Goal: Find specific page/section: Find specific page/section

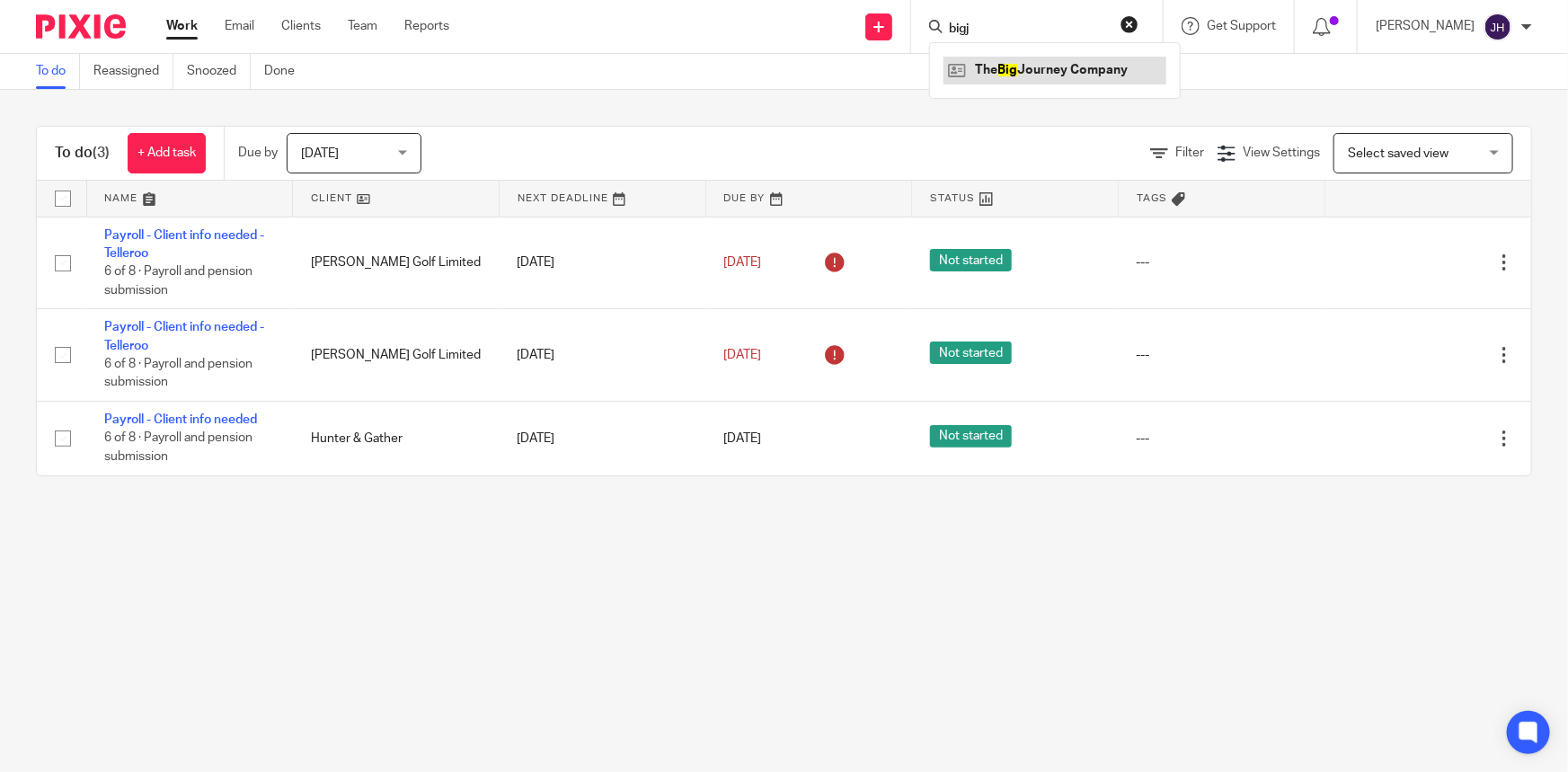
type input "bigj"
click at [1167, 75] on link at bounding box center [1055, 70] width 223 height 27
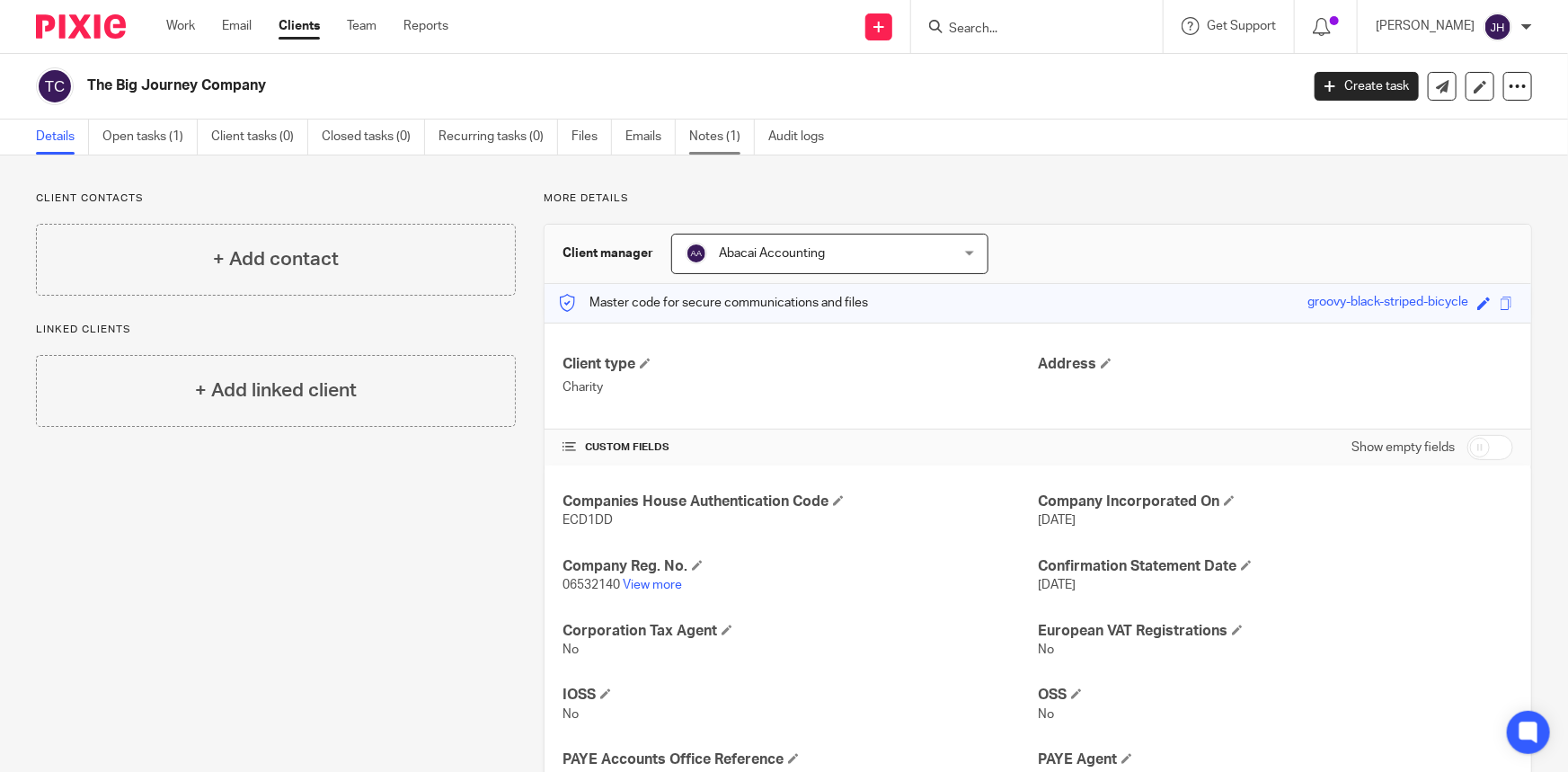
click at [723, 142] on link "Notes (1)" at bounding box center [722, 137] width 65 height 35
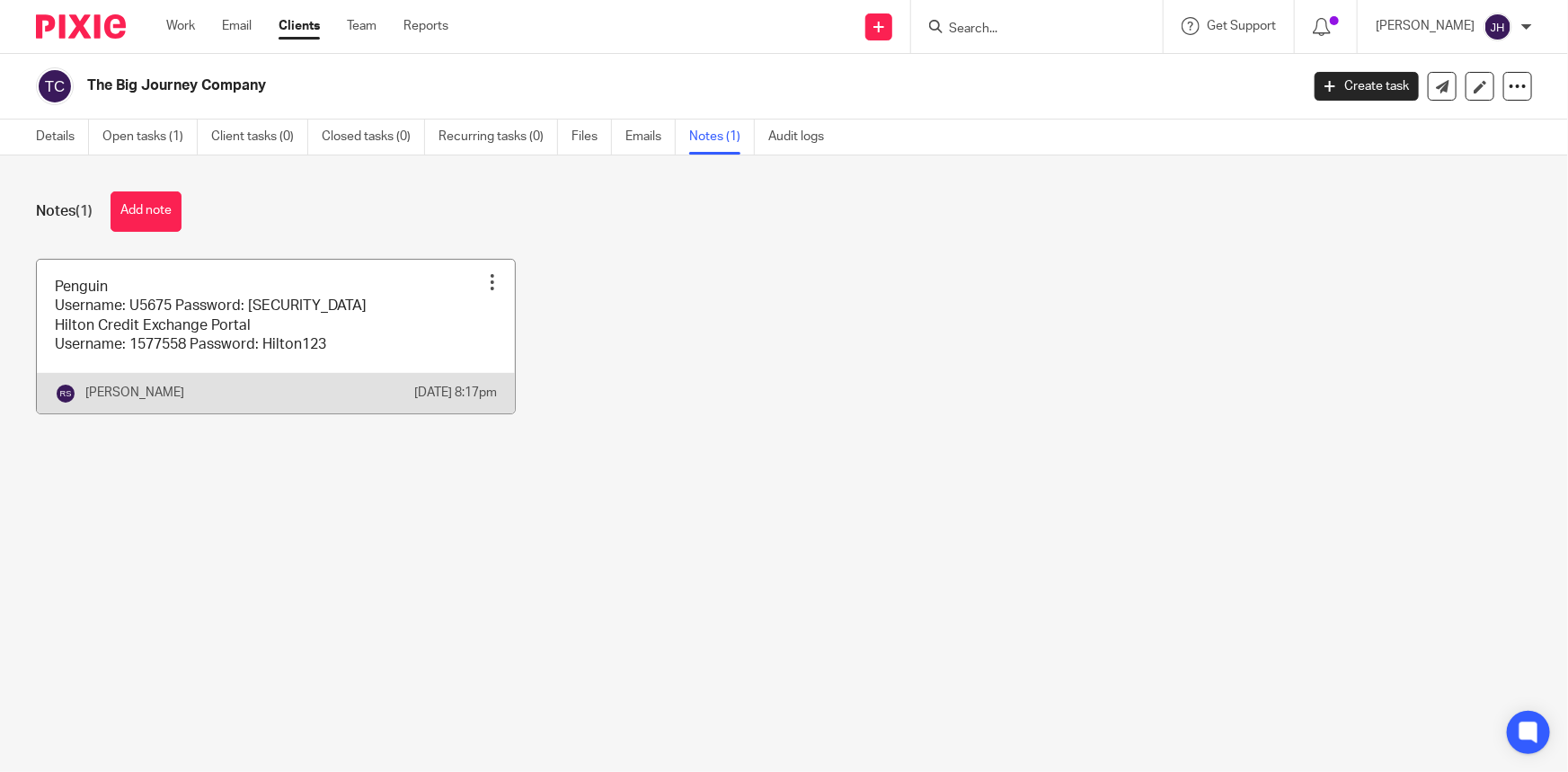
click at [349, 369] on link at bounding box center [275, 336] width 478 height 154
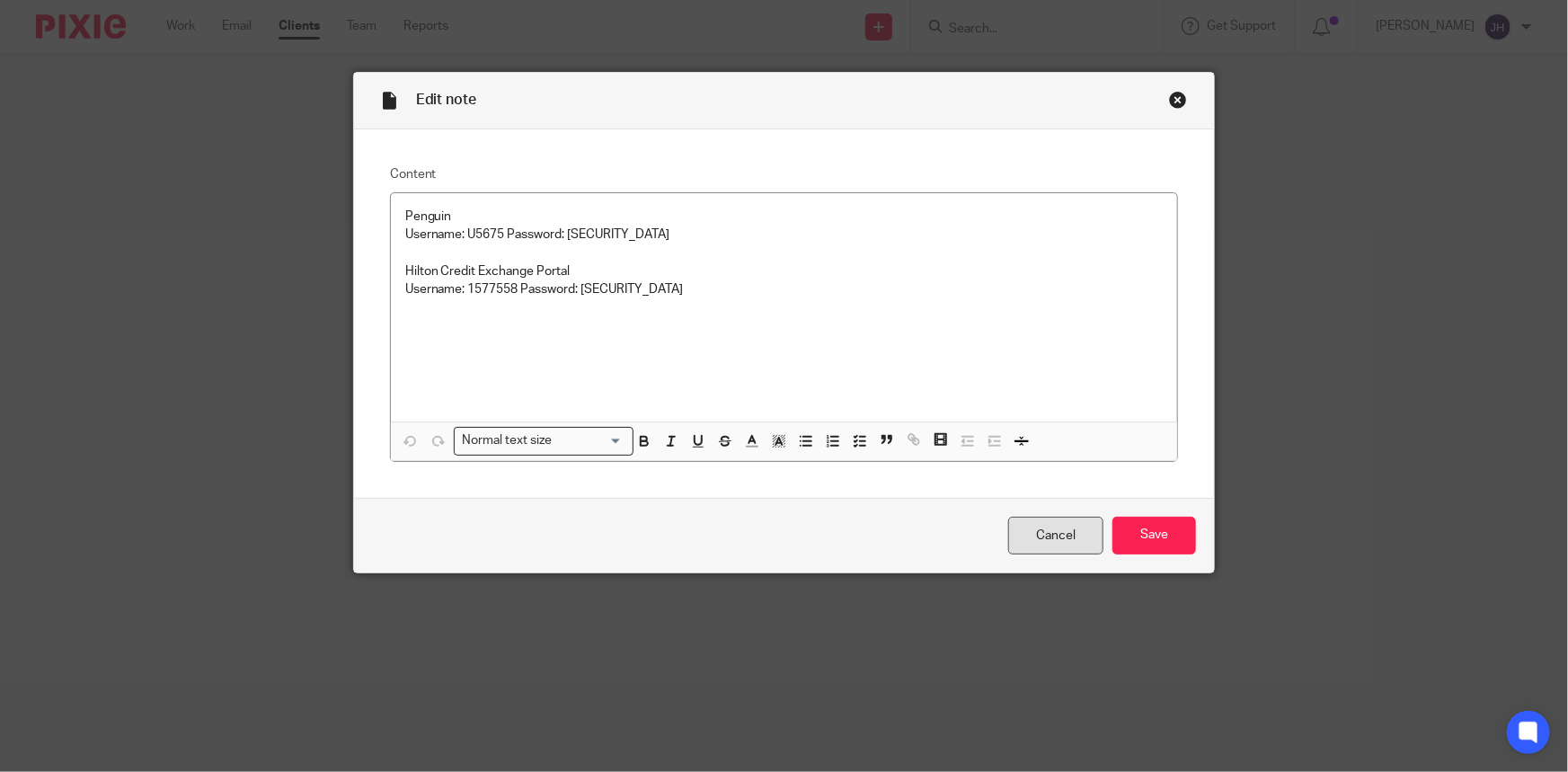
click at [1048, 531] on link "Cancel" at bounding box center [1055, 535] width 95 height 38
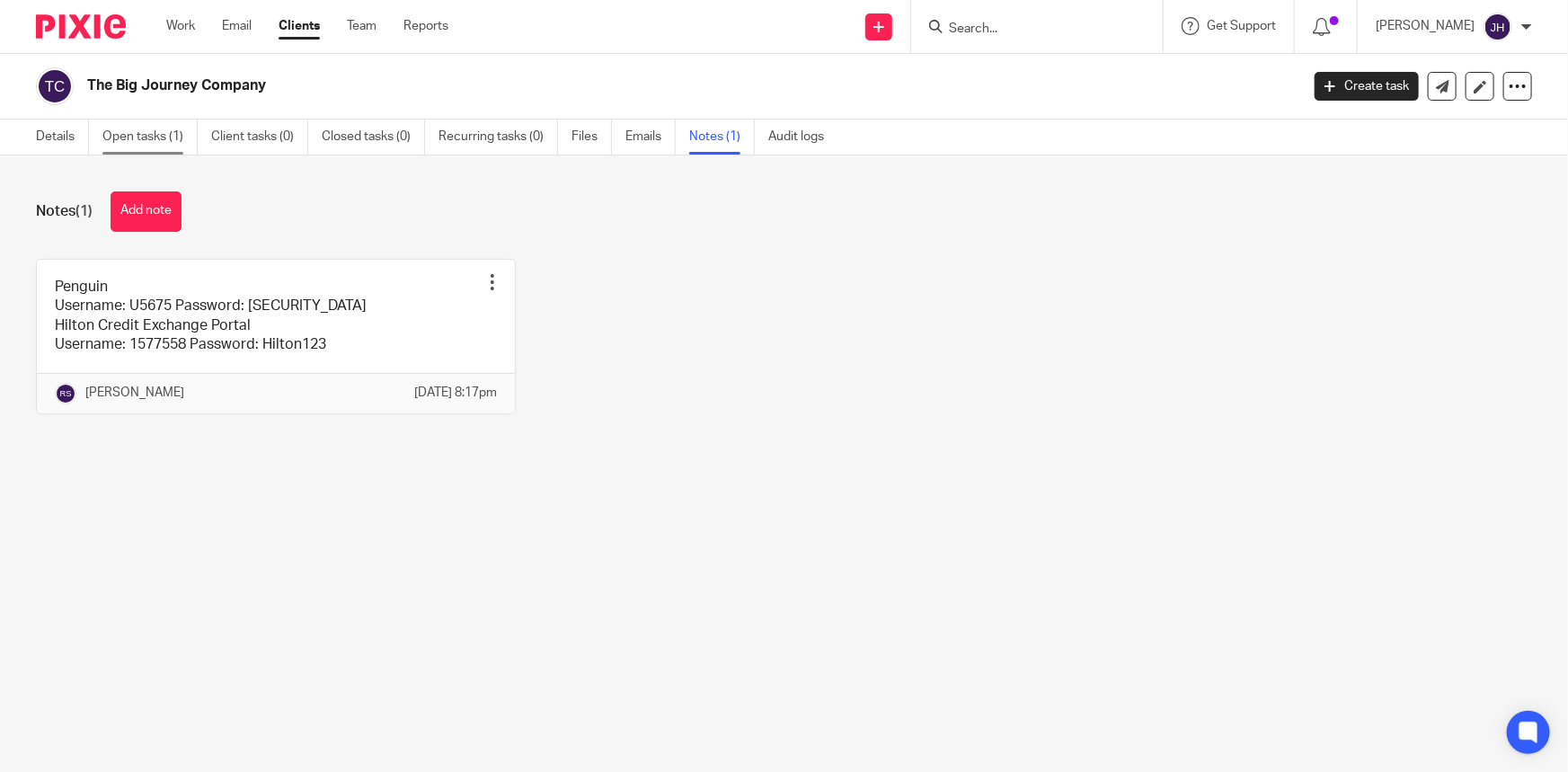
click at [171, 140] on link "Open tasks (1)" at bounding box center [150, 137] width 95 height 35
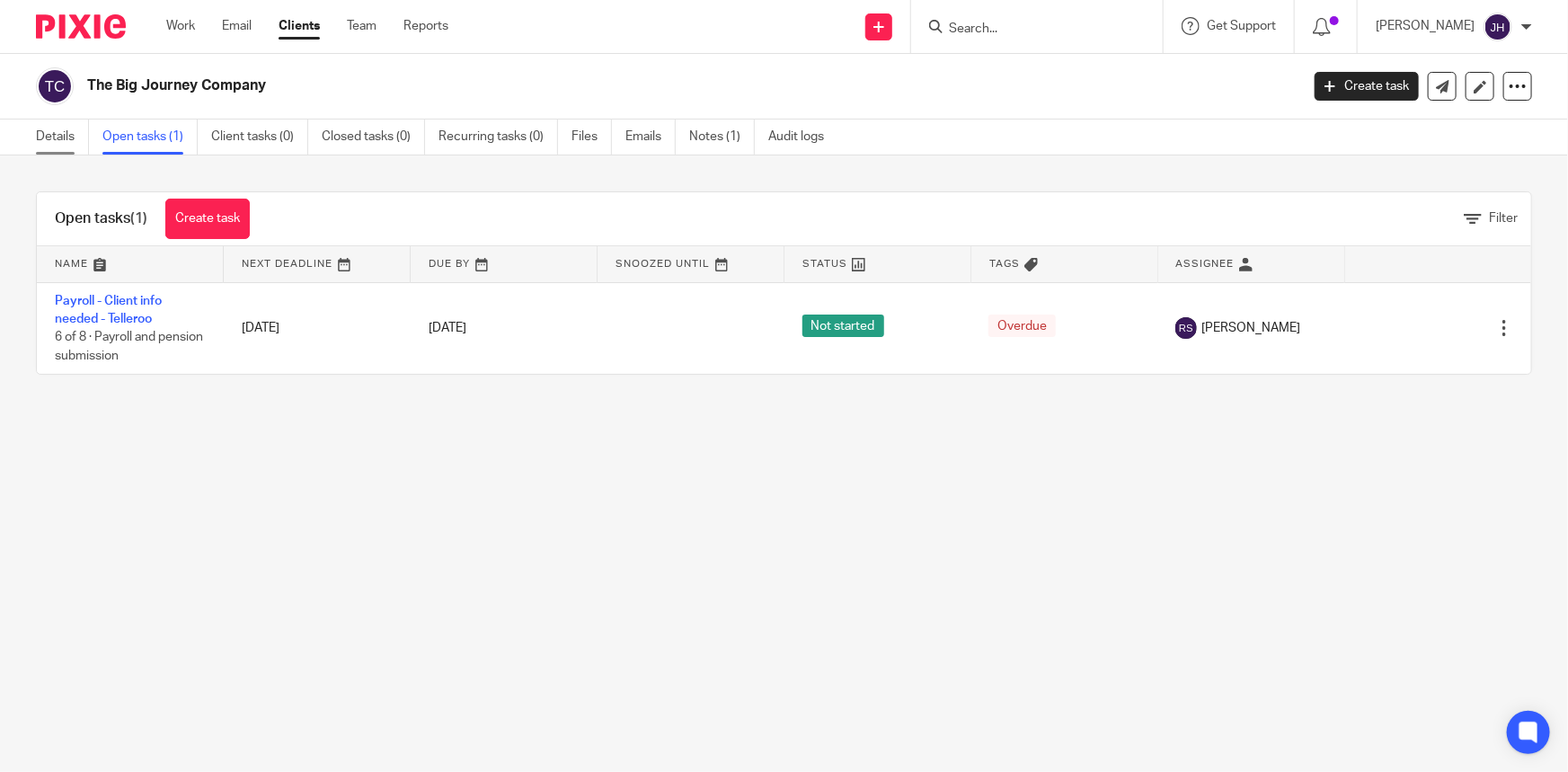
click at [53, 139] on link "Details" at bounding box center [62, 137] width 53 height 35
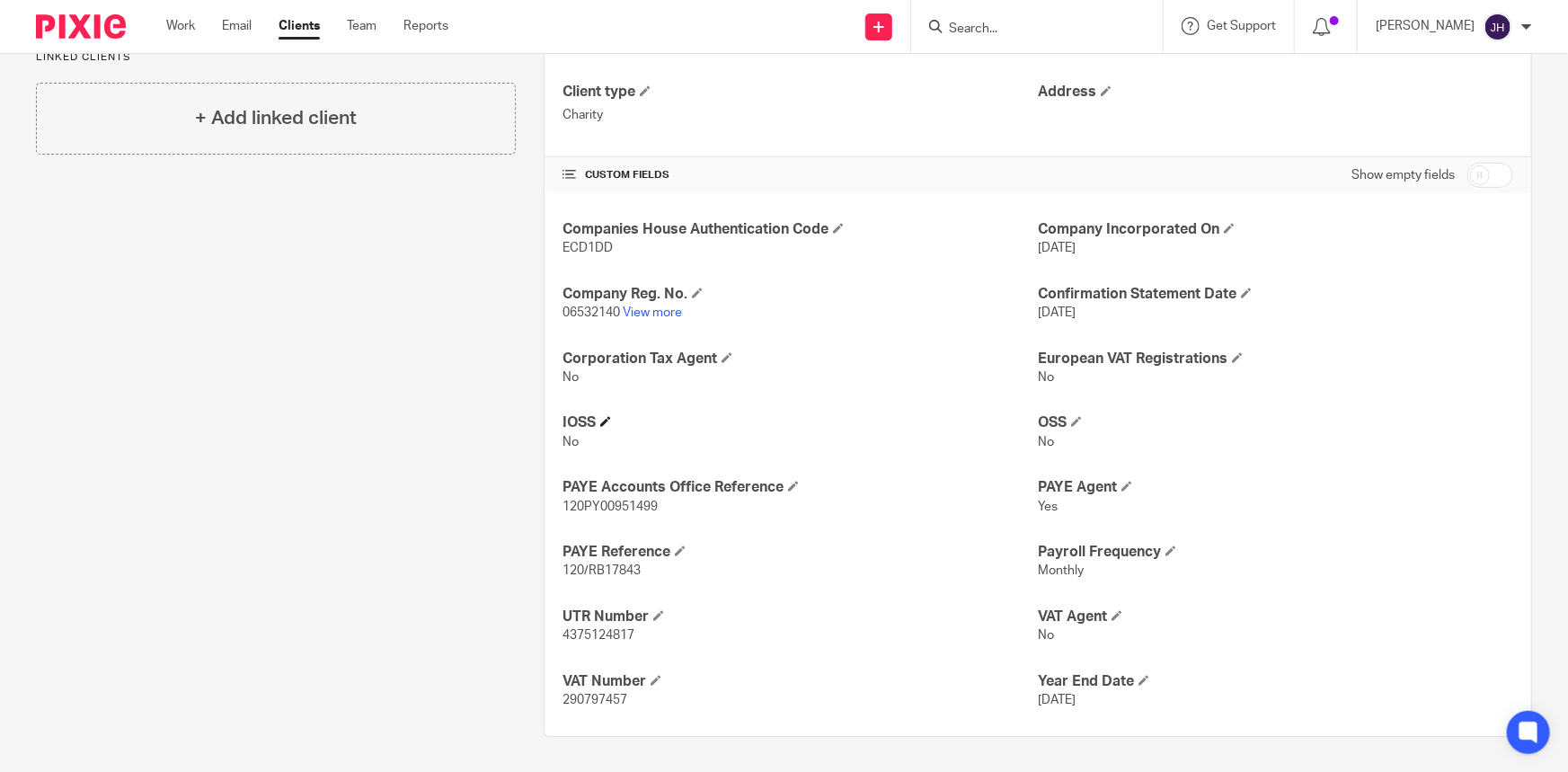
drag, startPoint x: 915, startPoint y: 459, endPoint x: 951, endPoint y: 427, distance: 48.2
click at [916, 459] on div "Companies House Authentication Code ECD1DD Company Incorporated On [DATE] Compa…" at bounding box center [1038, 464] width 987 height 542
